Goal: Information Seeking & Learning: Check status

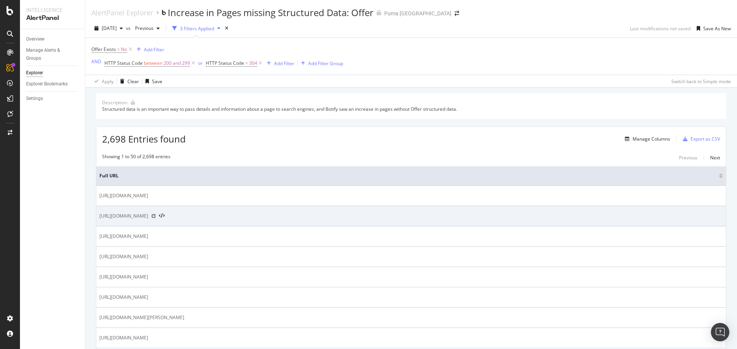
click at [156, 216] on icon at bounding box center [153, 216] width 5 height 5
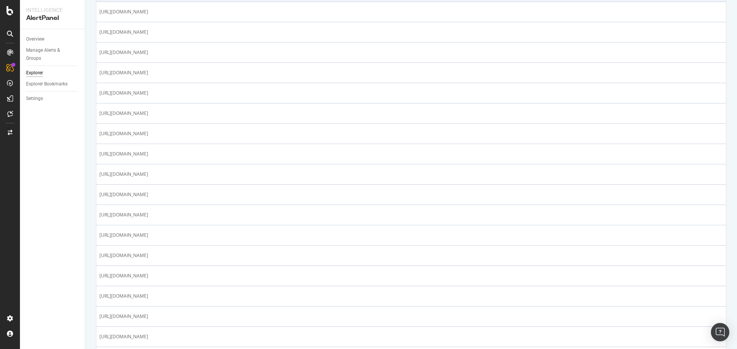
scroll to position [230, 0]
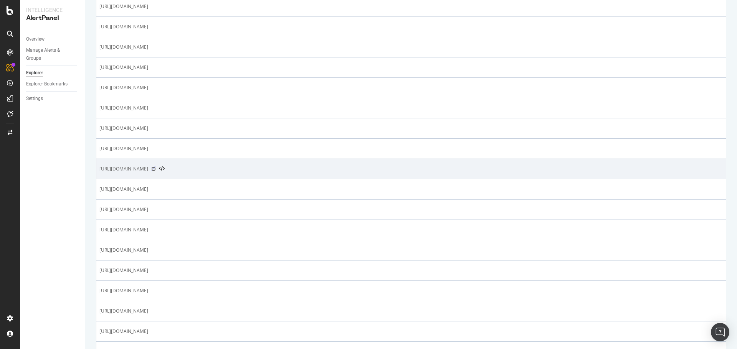
click at [156, 170] on icon at bounding box center [153, 169] width 5 height 5
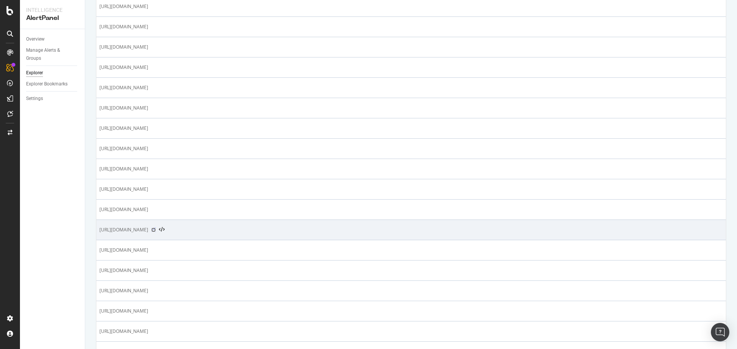
click at [156, 228] on icon at bounding box center [153, 230] width 5 height 5
